Goal: Navigation & Orientation: Find specific page/section

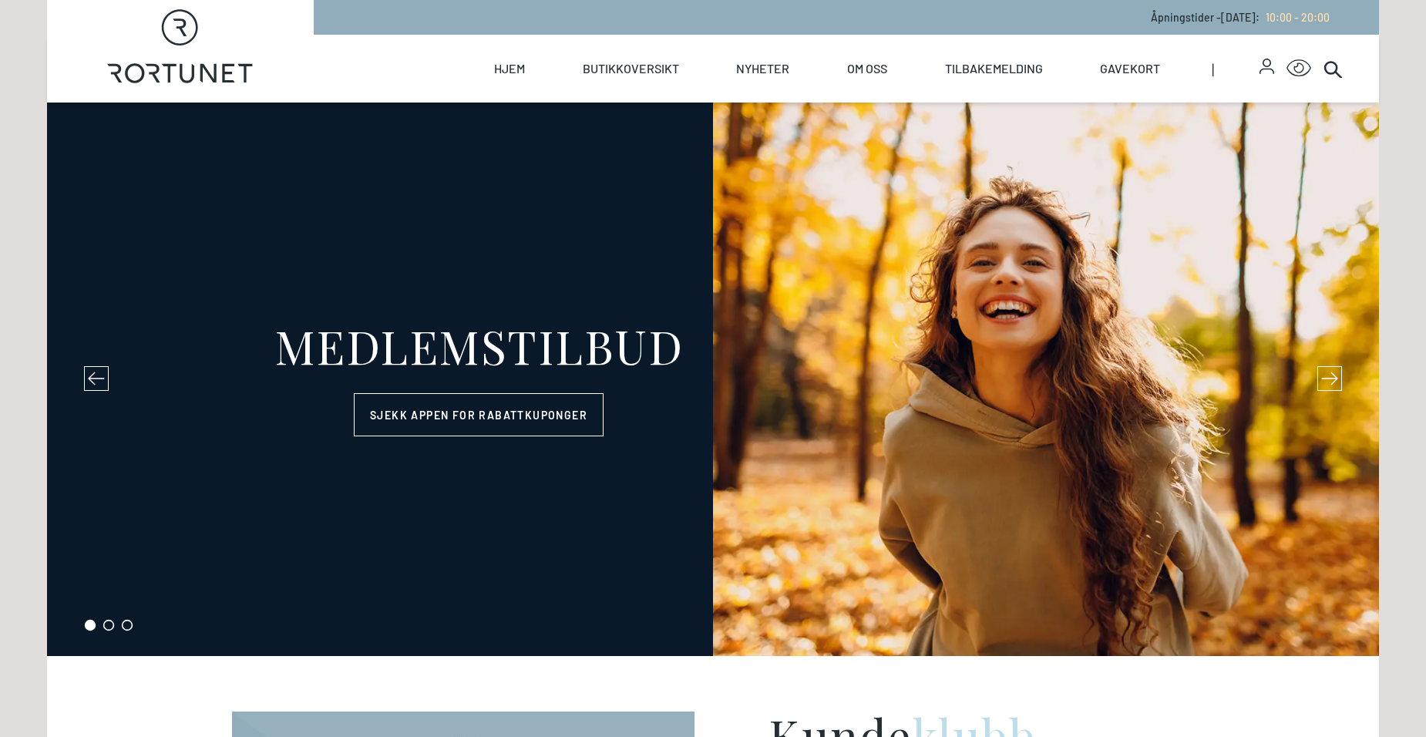
select select "NO"
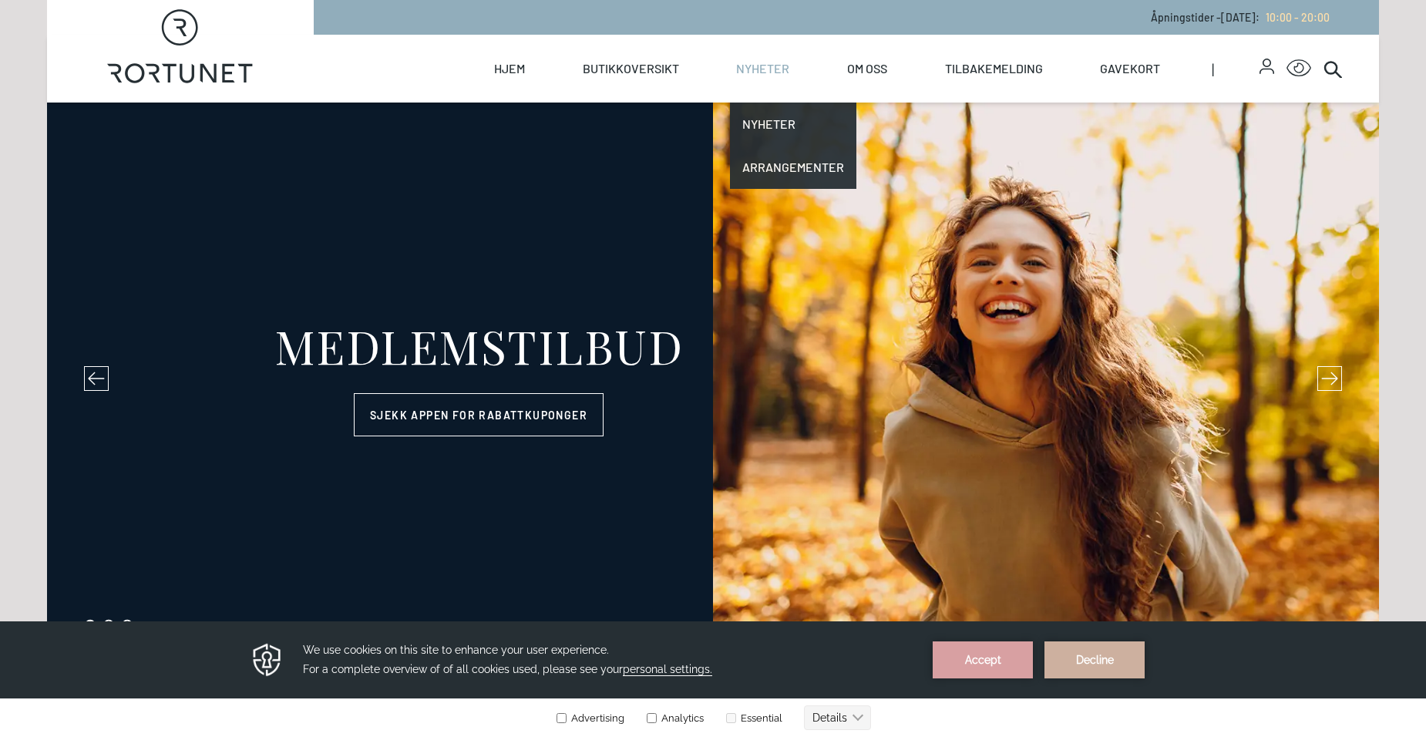
click at [756, 63] on link "Nyheter" at bounding box center [762, 69] width 53 height 68
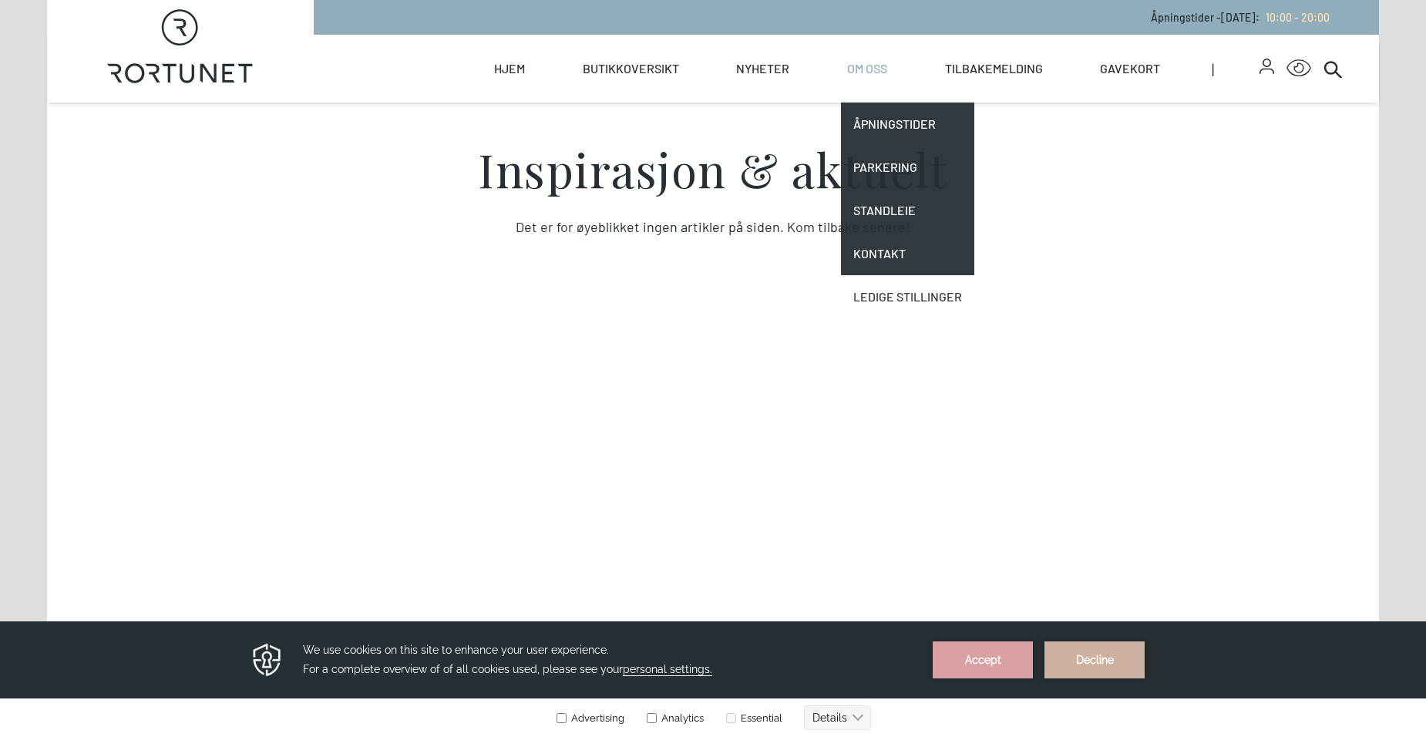
click at [890, 291] on link "Ledige stillinger" at bounding box center [907, 296] width 133 height 43
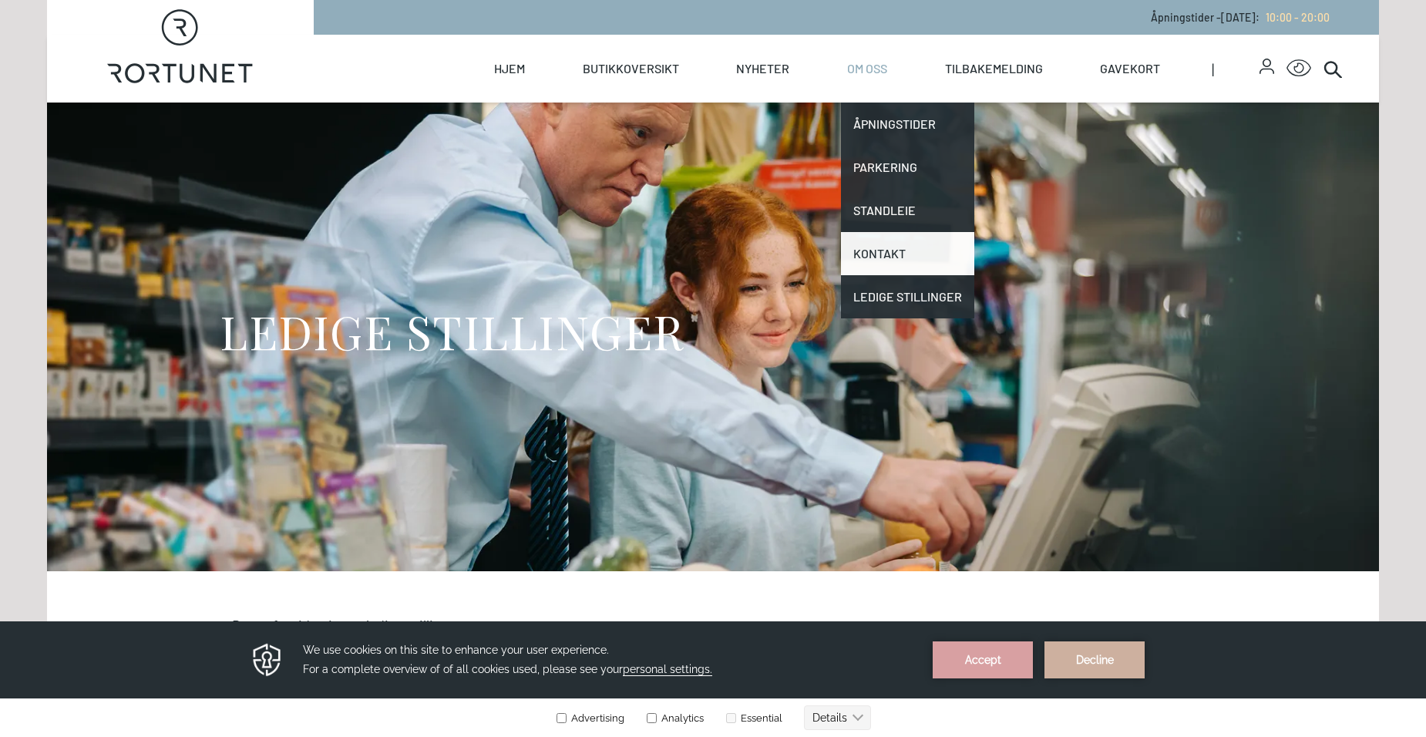
click at [883, 253] on link "Kontakt" at bounding box center [907, 253] width 133 height 43
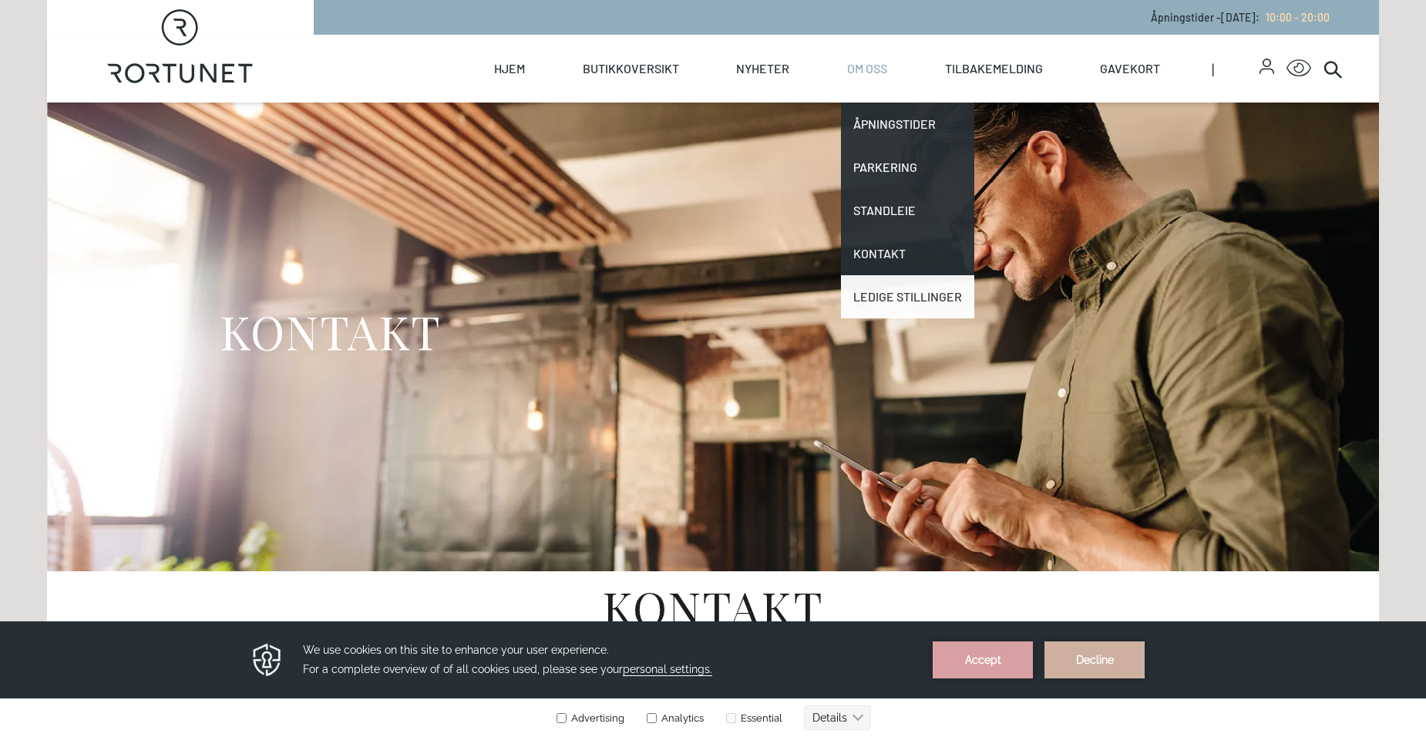
click at [872, 289] on link "Ledige stillinger" at bounding box center [907, 296] width 133 height 43
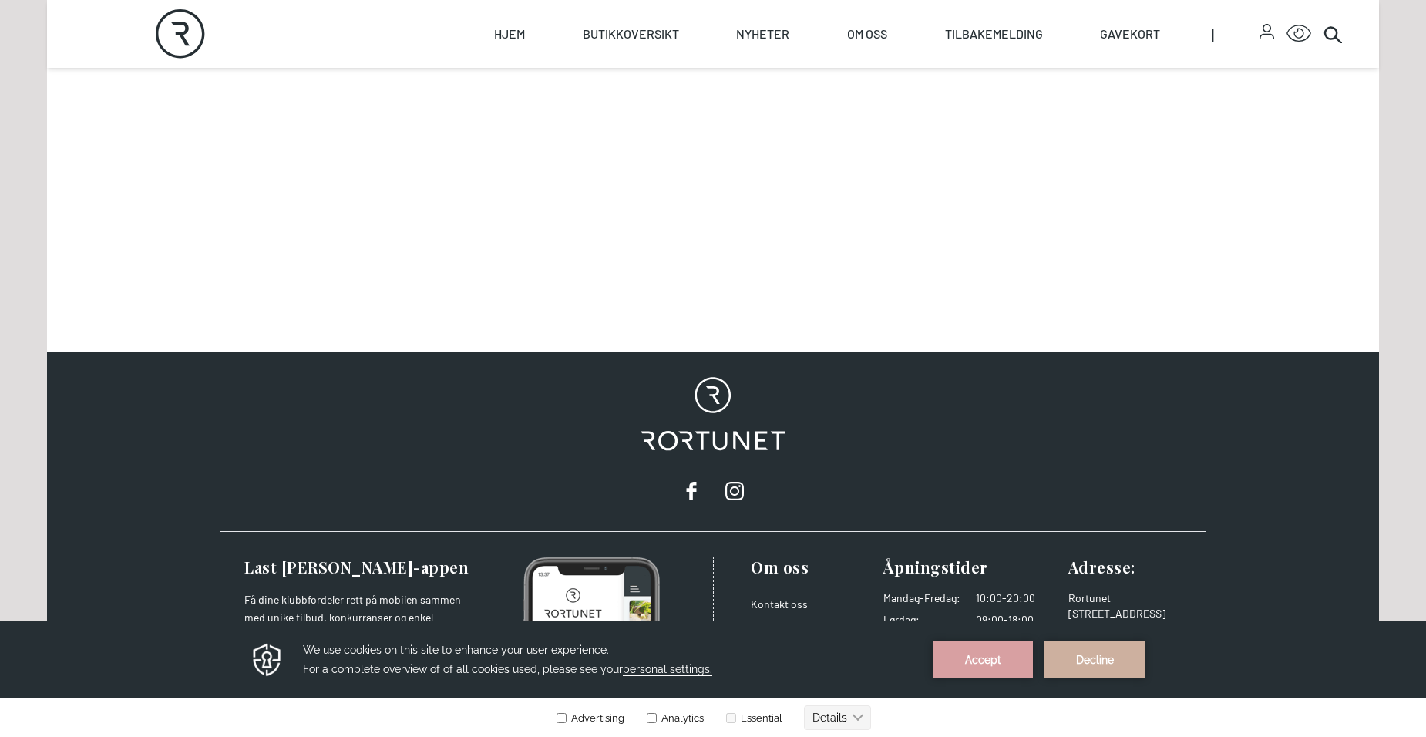
scroll to position [939, 0]
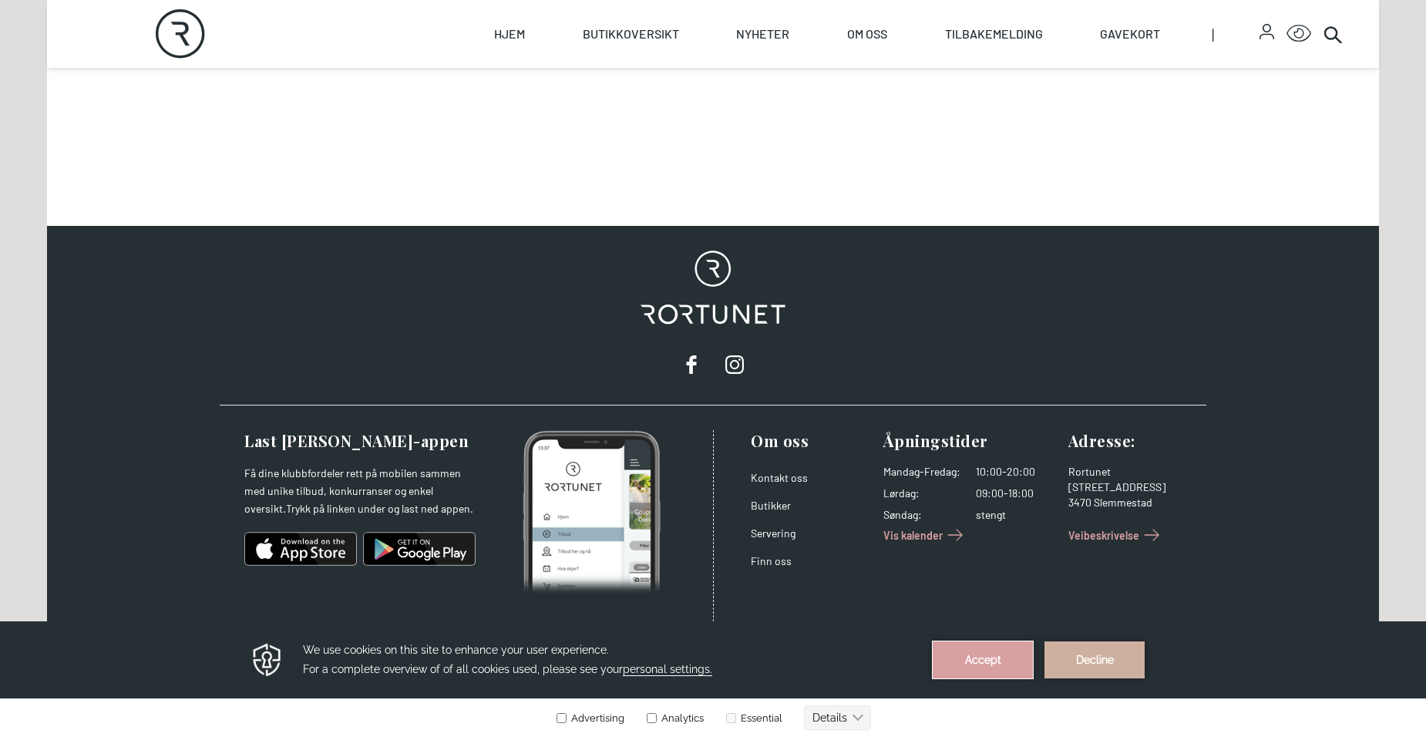
click at [999, 655] on button "Accept" at bounding box center [983, 660] width 100 height 37
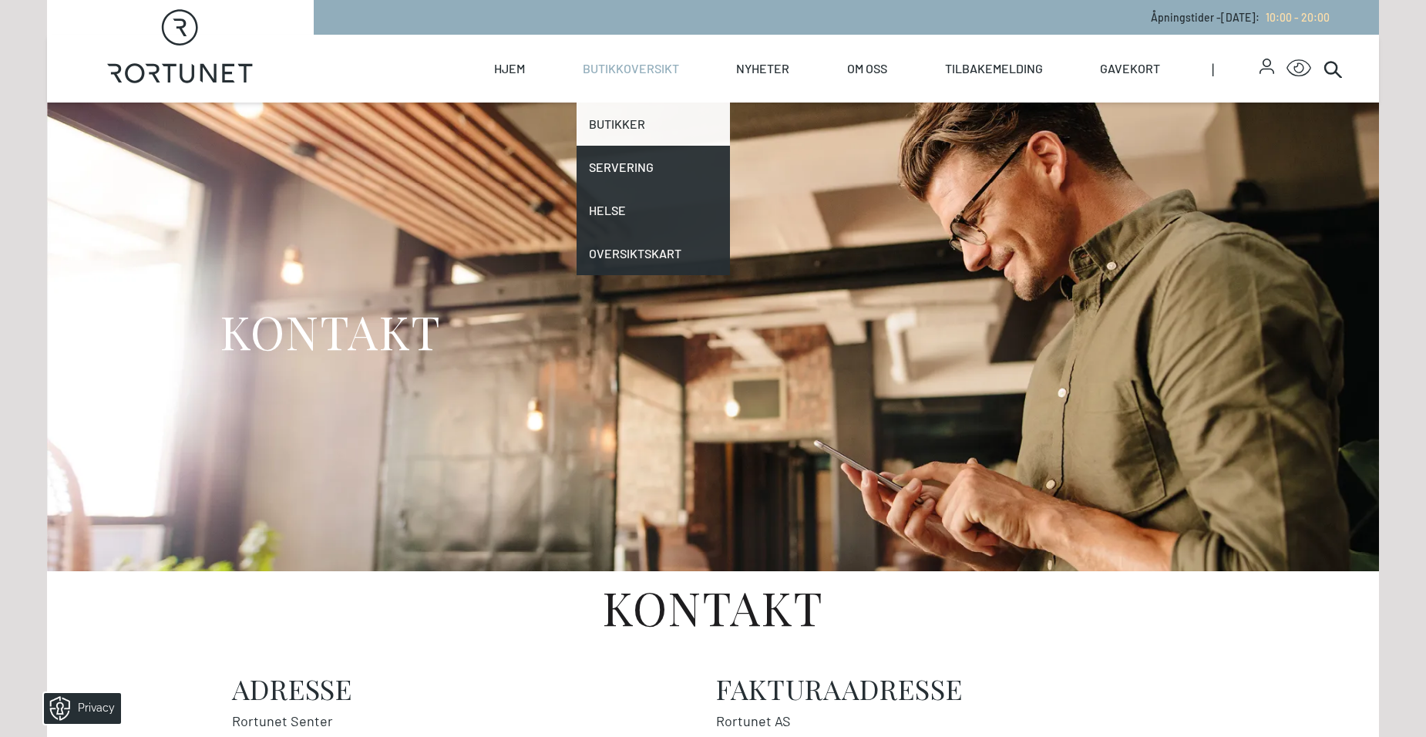
click at [627, 117] on link "Butikker" at bounding box center [654, 124] width 154 height 43
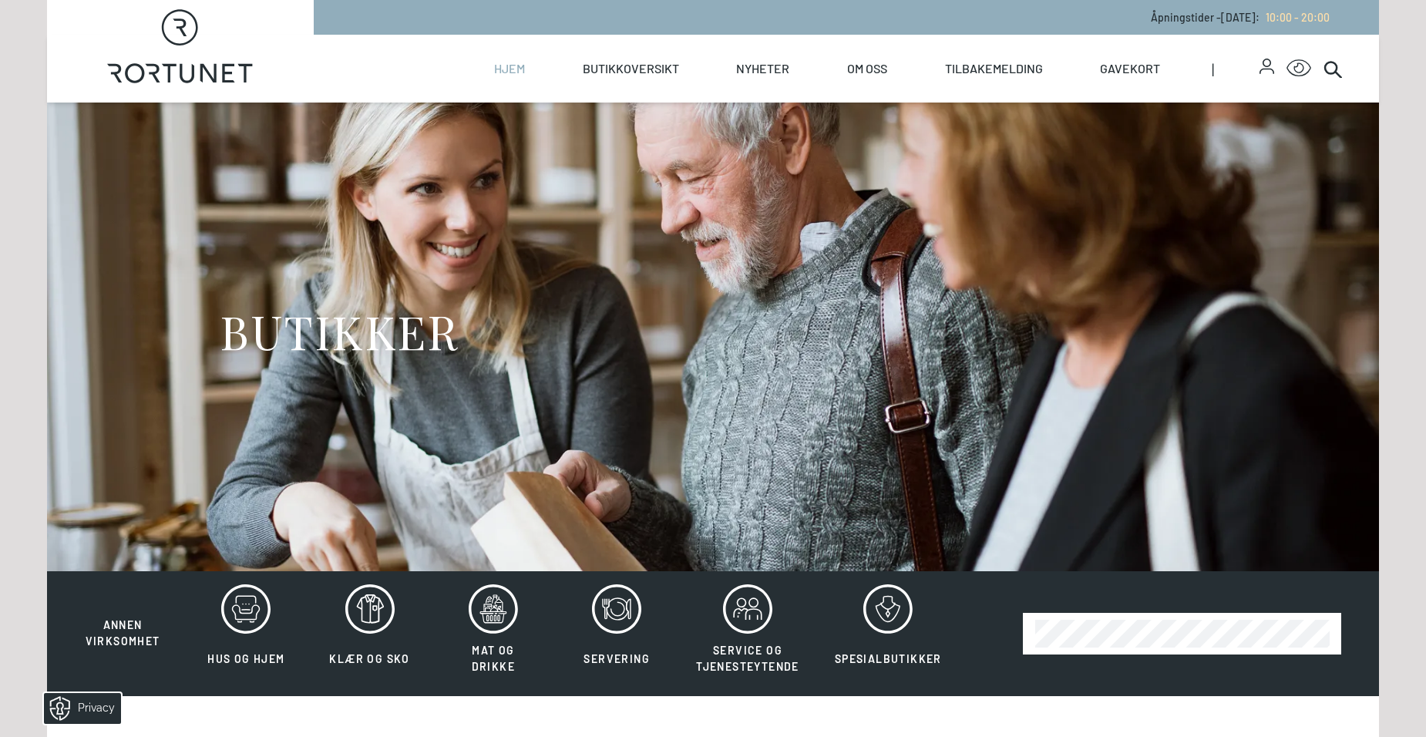
click at [492, 68] on span "Hjem" at bounding box center [509, 69] width 43 height 68
click at [1001, 60] on link "Tilbakemelding" at bounding box center [994, 69] width 98 height 68
